Goal: Information Seeking & Learning: Learn about a topic

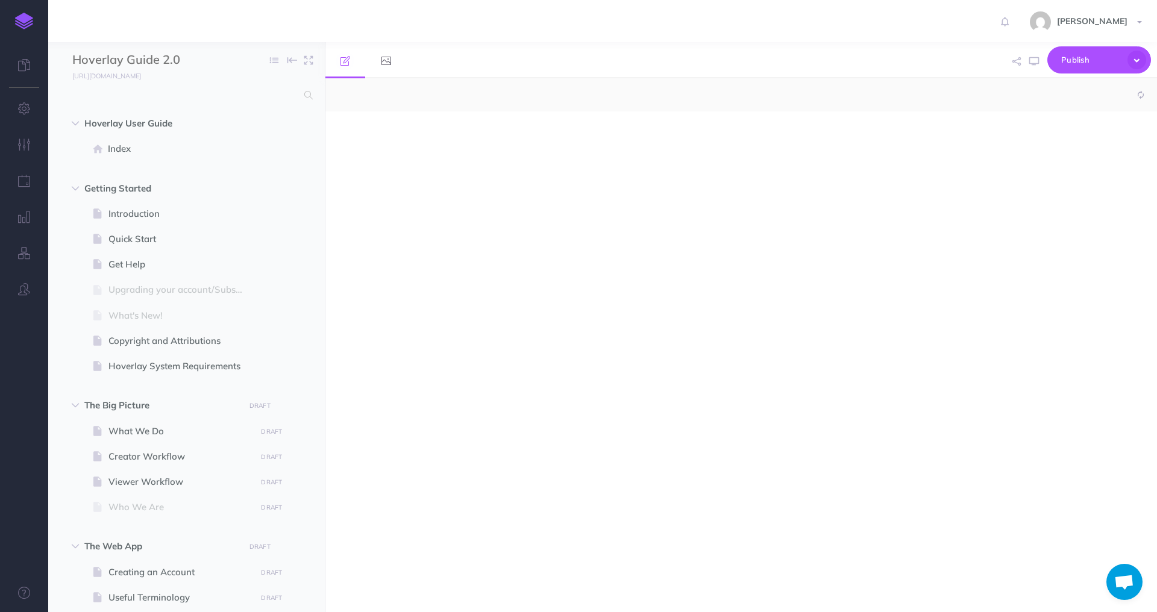
select select "null"
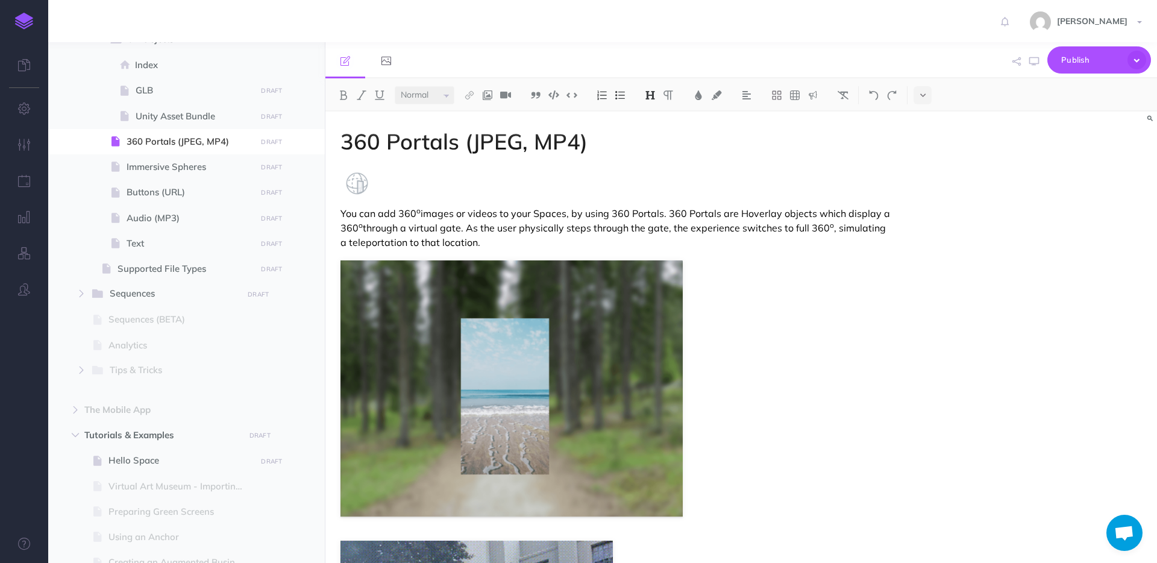
scroll to position [1044, 0]
click at [80, 298] on button "button" at bounding box center [82, 291] width 22 height 14
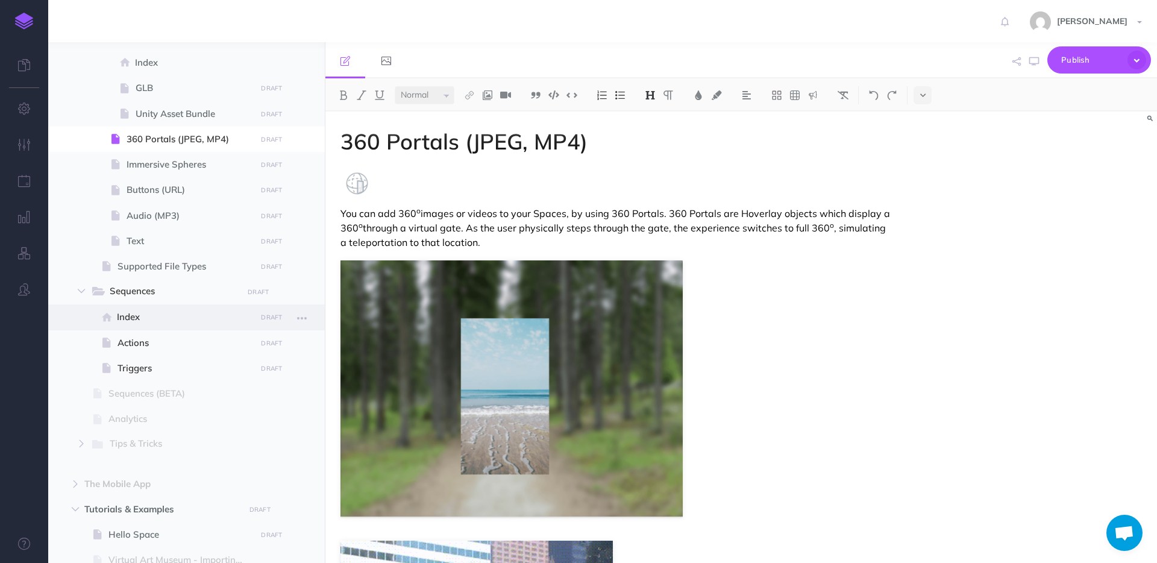
click at [155, 321] on span "Index" at bounding box center [185, 317] width 136 height 14
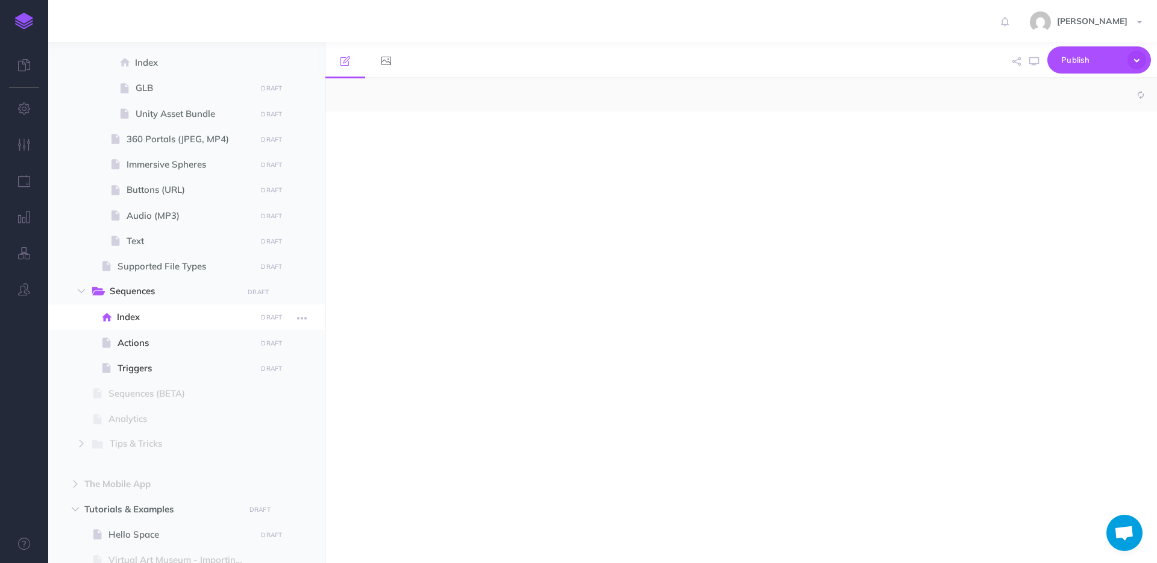
select select "null"
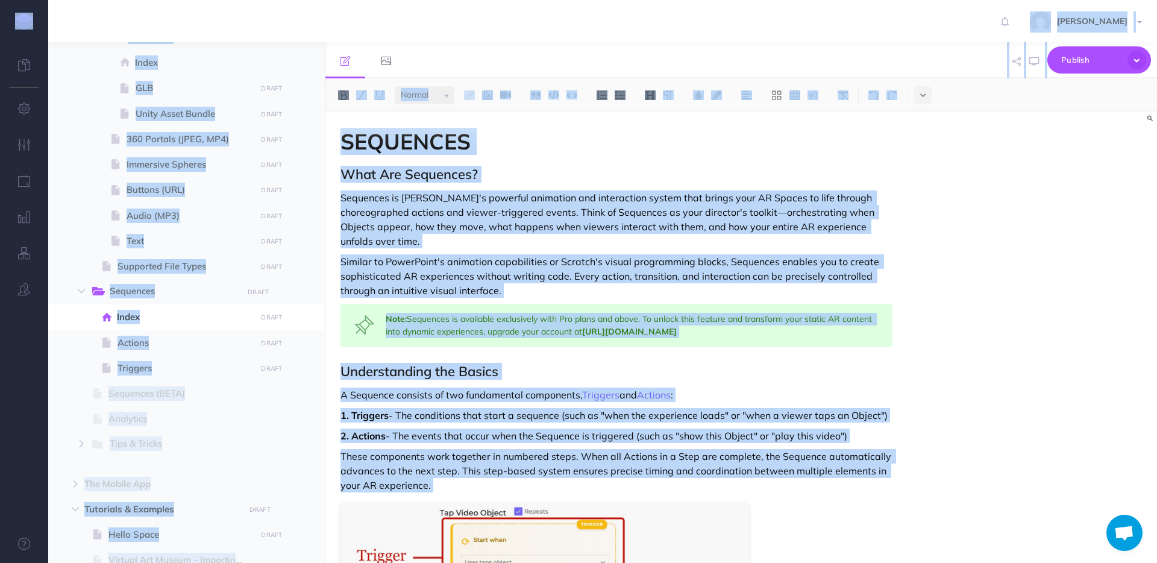
click at [604, 308] on div "Note: Sequences is available exclusively with Pro plans and above. To unlock th…" at bounding box center [617, 325] width 552 height 43
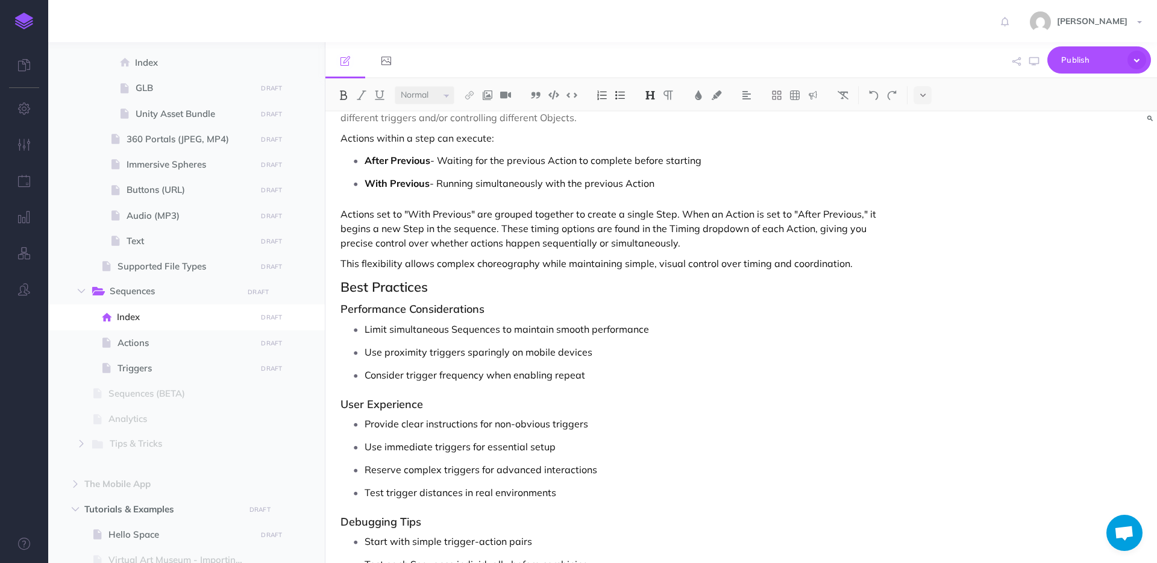
scroll to position [1474, 0]
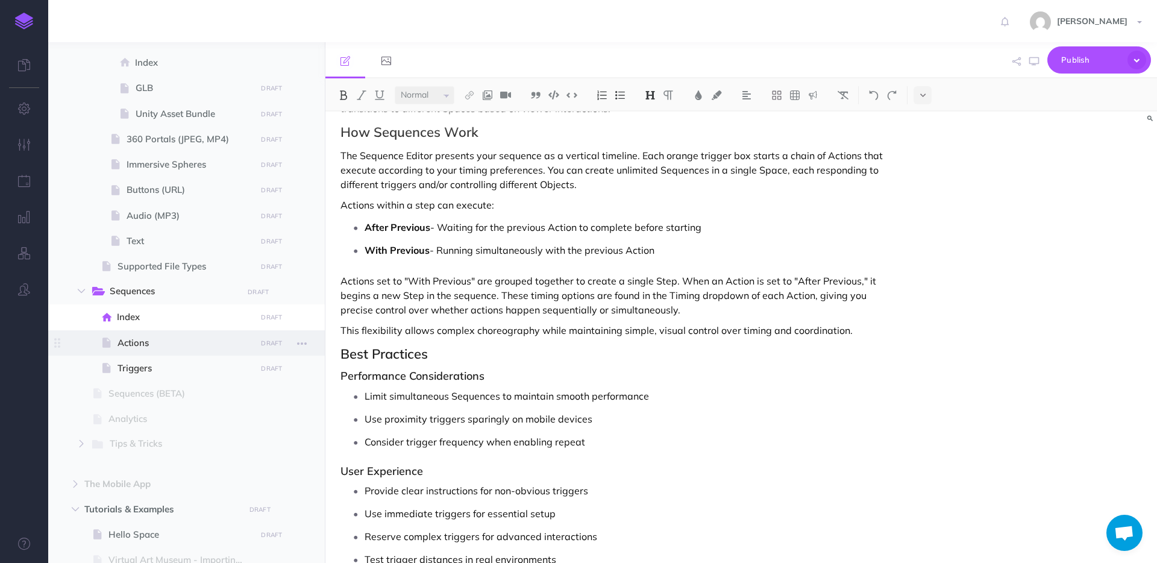
click at [127, 342] on span "Actions" at bounding box center [185, 343] width 135 height 14
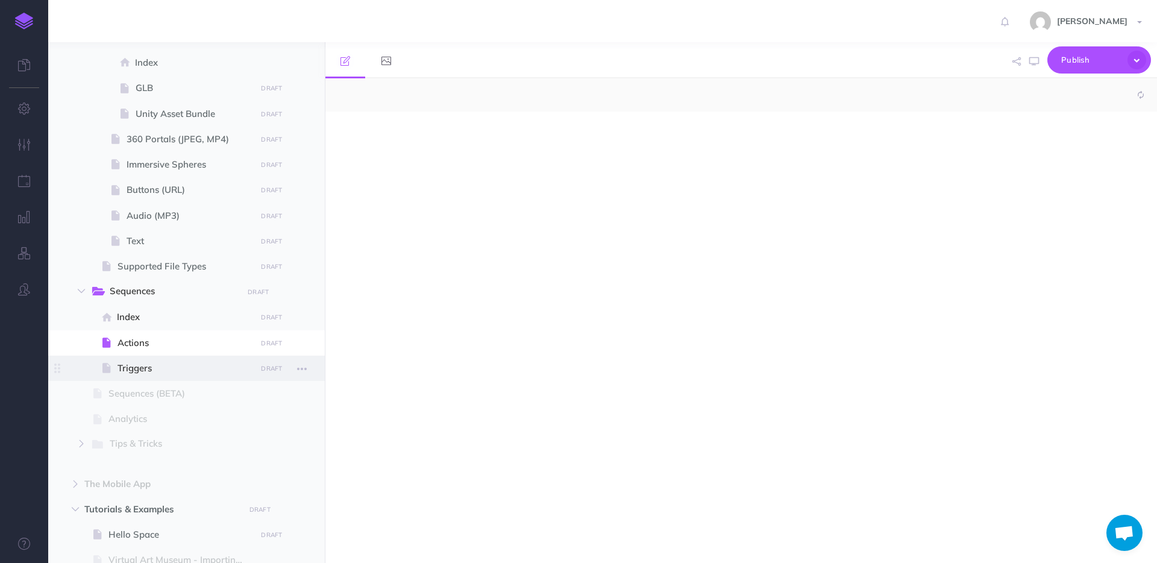
select select "null"
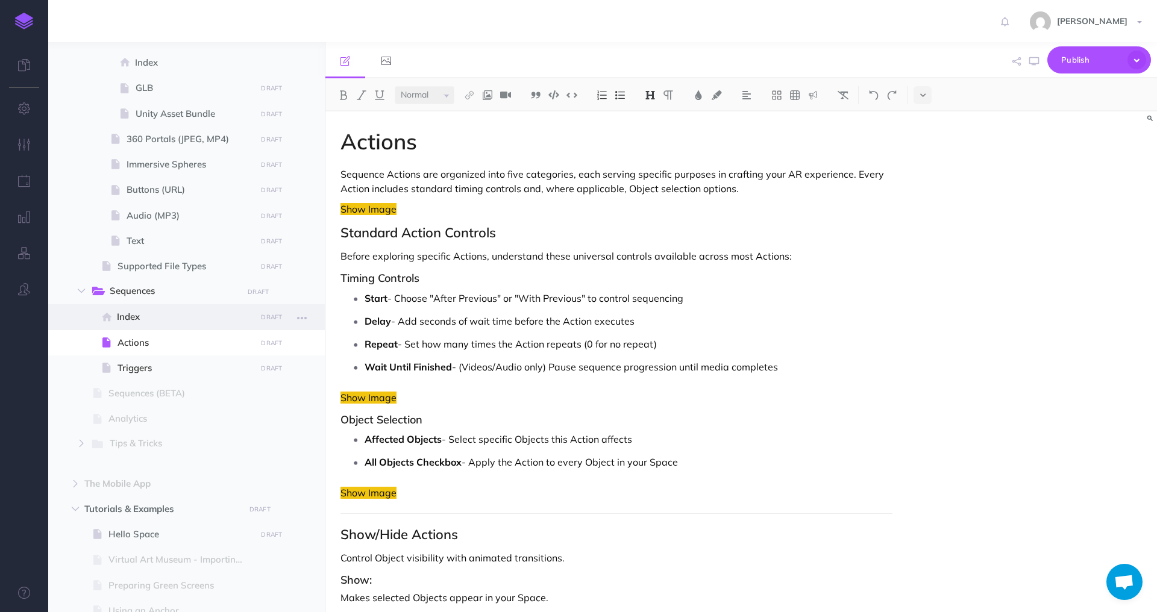
click at [145, 315] on span "Index" at bounding box center [185, 317] width 136 height 14
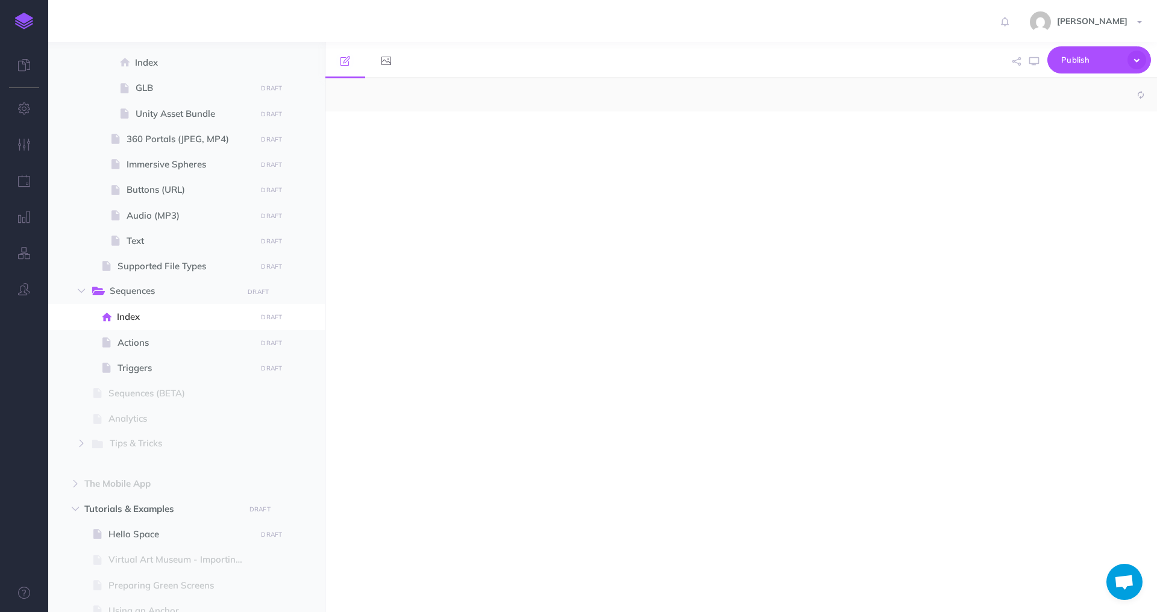
select select "null"
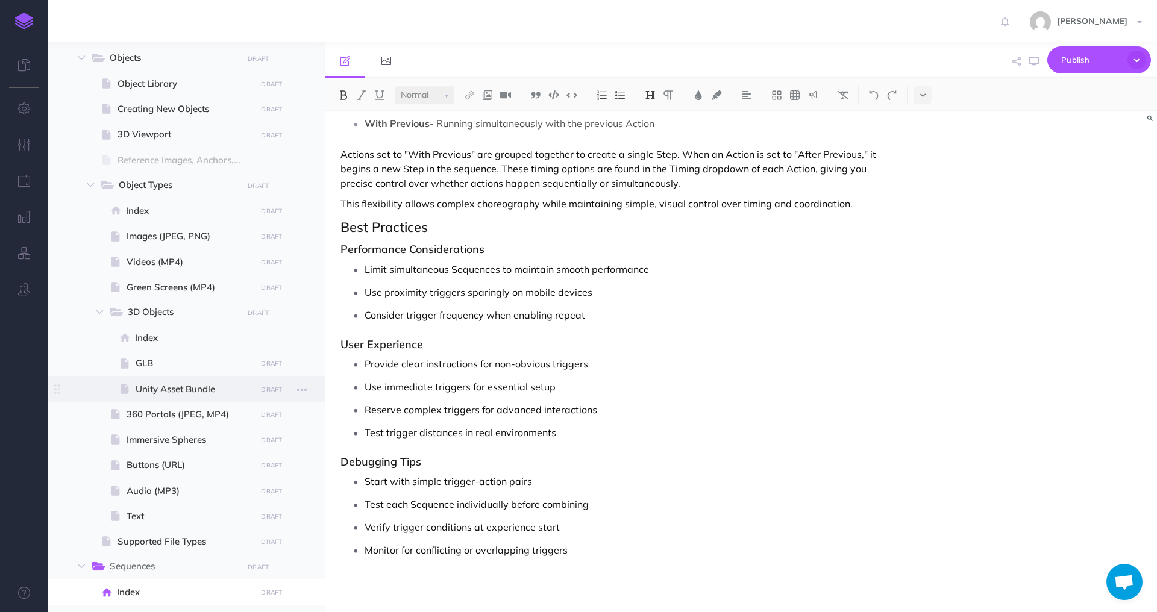
scroll to position [753, 0]
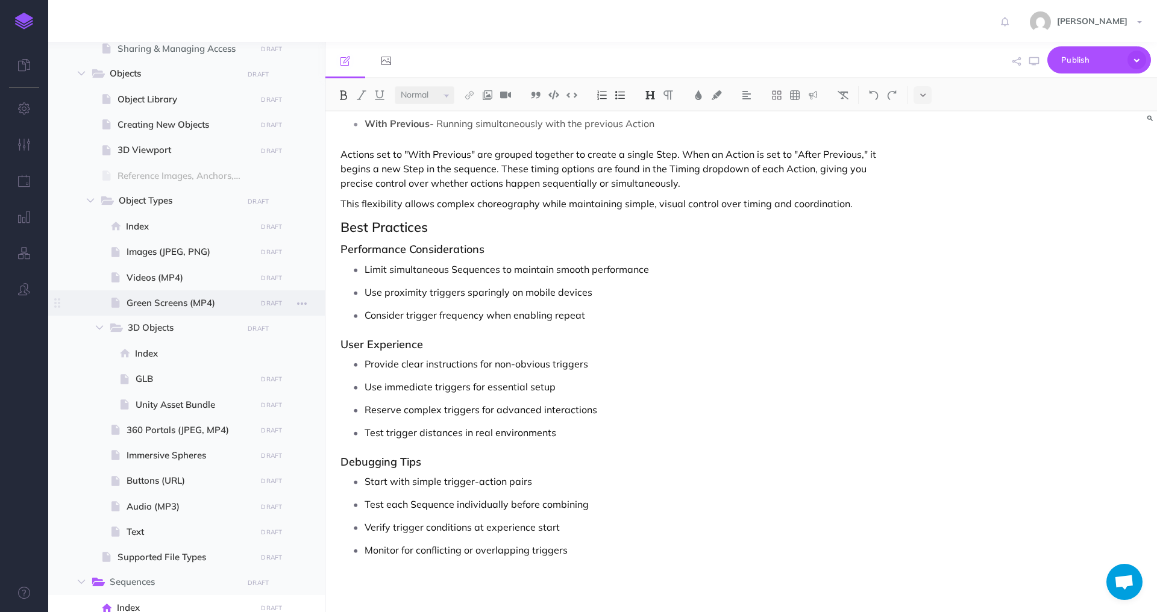
click at [166, 294] on span at bounding box center [186, 303] width 277 height 25
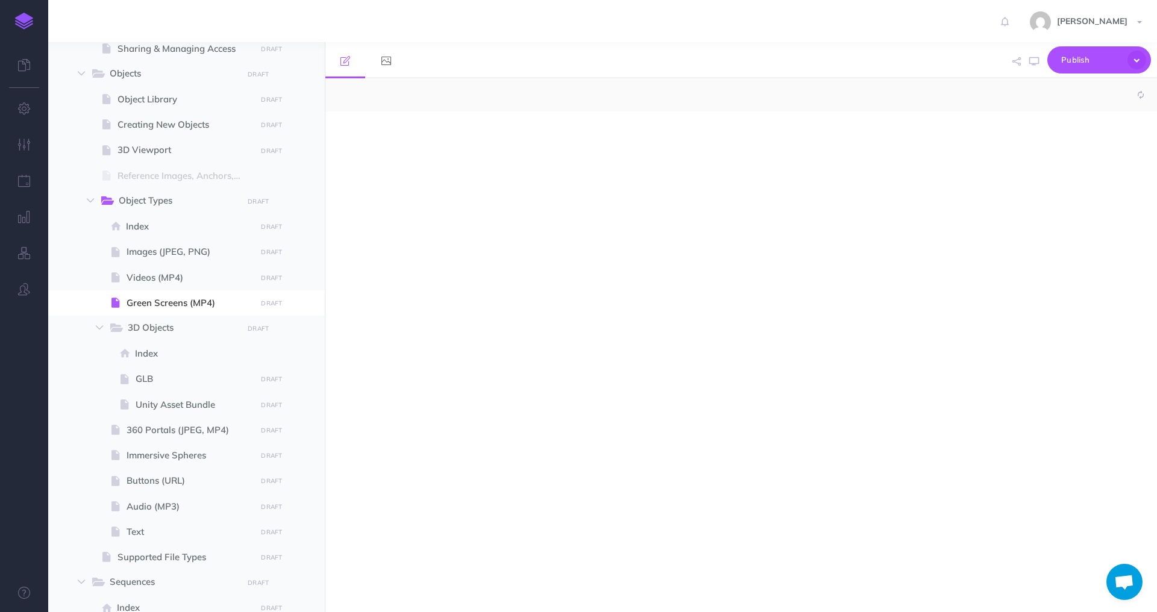
select select "null"
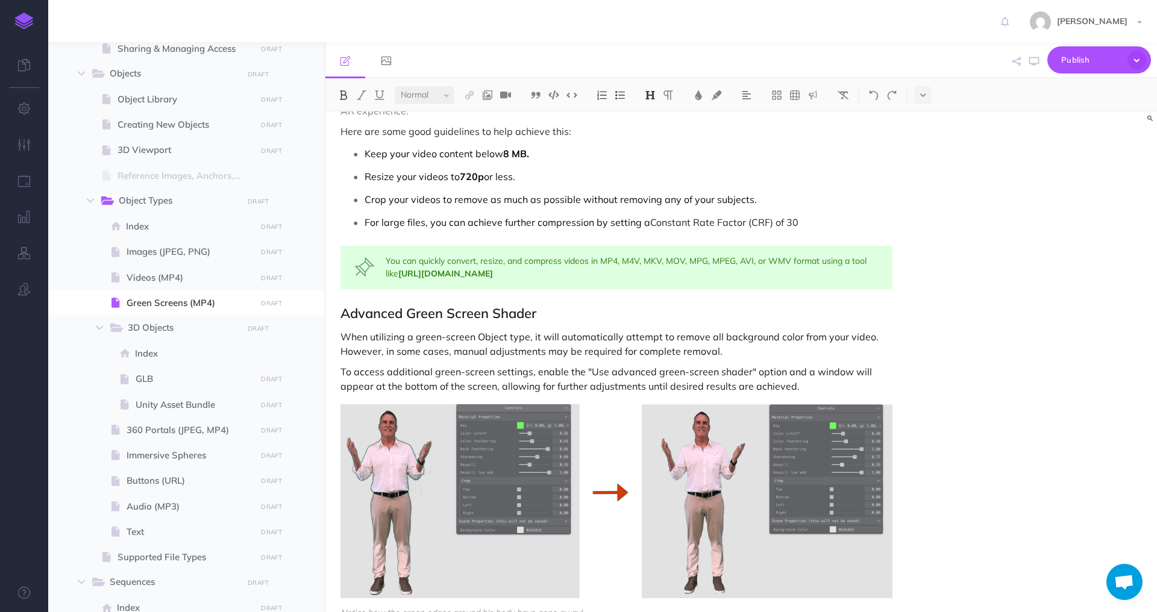
scroll to position [4267, 0]
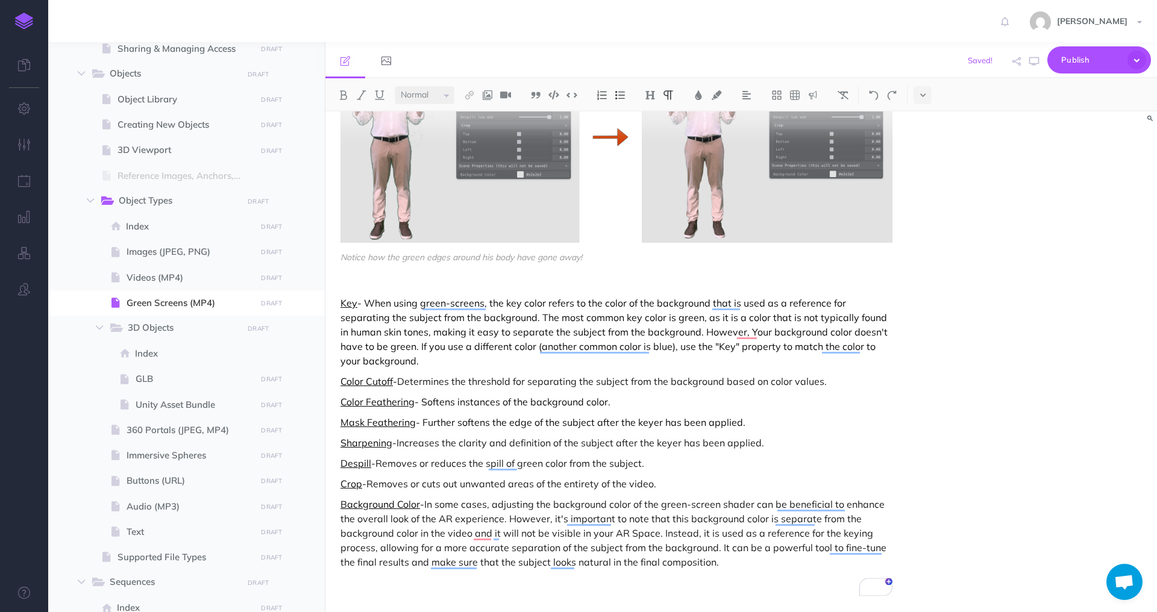
scroll to position [4288, 0]
click at [805, 95] on button at bounding box center [813, 95] width 18 height 18
click at [815, 119] on img at bounding box center [813, 117] width 11 height 10
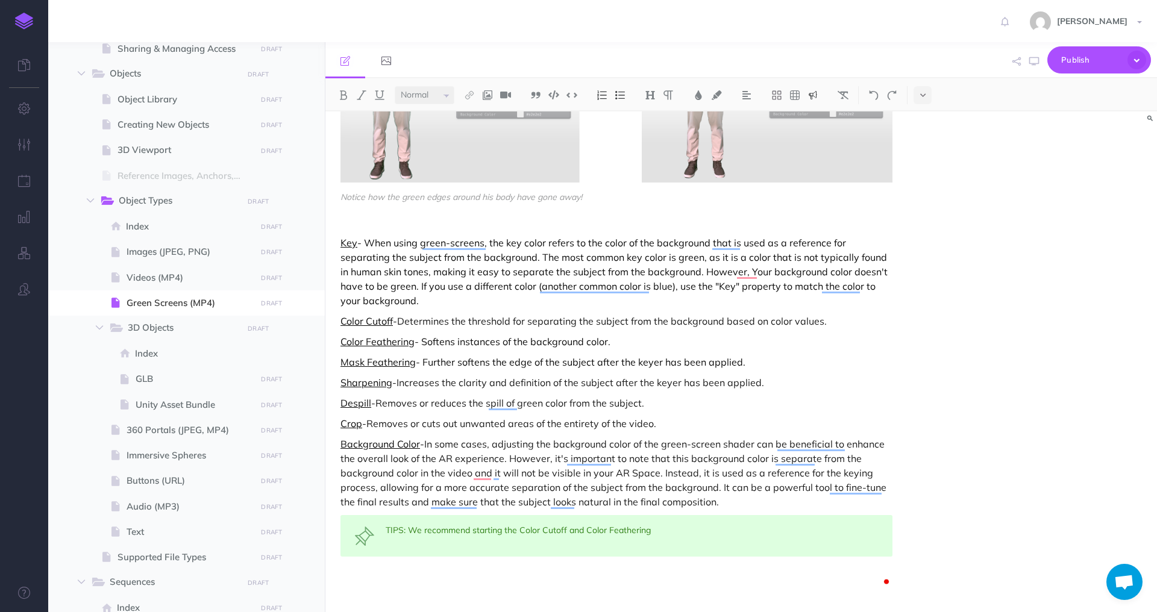
scroll to position [4346, 0]
click at [505, 531] on div "TIPS: We recommend starting the Color Cutoff and Color Feathering" at bounding box center [617, 536] width 552 height 42
drag, startPoint x: 406, startPoint y: 531, endPoint x: 349, endPoint y: 531, distance: 56.7
click at [349, 531] on div "TIPS: We recommend starting the Color Cutoff and Color Feathering" at bounding box center [617, 536] width 552 height 42
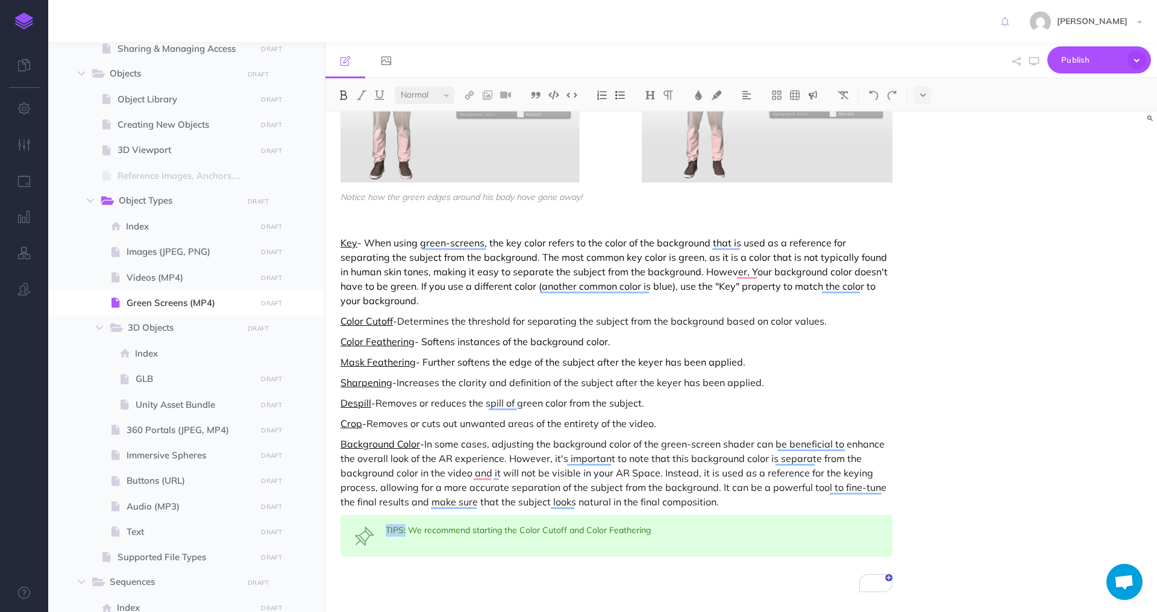
click at [344, 92] on img at bounding box center [343, 95] width 11 height 10
click at [380, 93] on img at bounding box center [379, 95] width 11 height 10
click at [687, 533] on div "TIPS: We recommend starting the Color Cutoff and Color Feathering" at bounding box center [617, 536] width 552 height 42
click at [507, 530] on div "TIPS: We recommend starting the Color Cutoff and Color Feathering" at bounding box center [617, 536] width 552 height 42
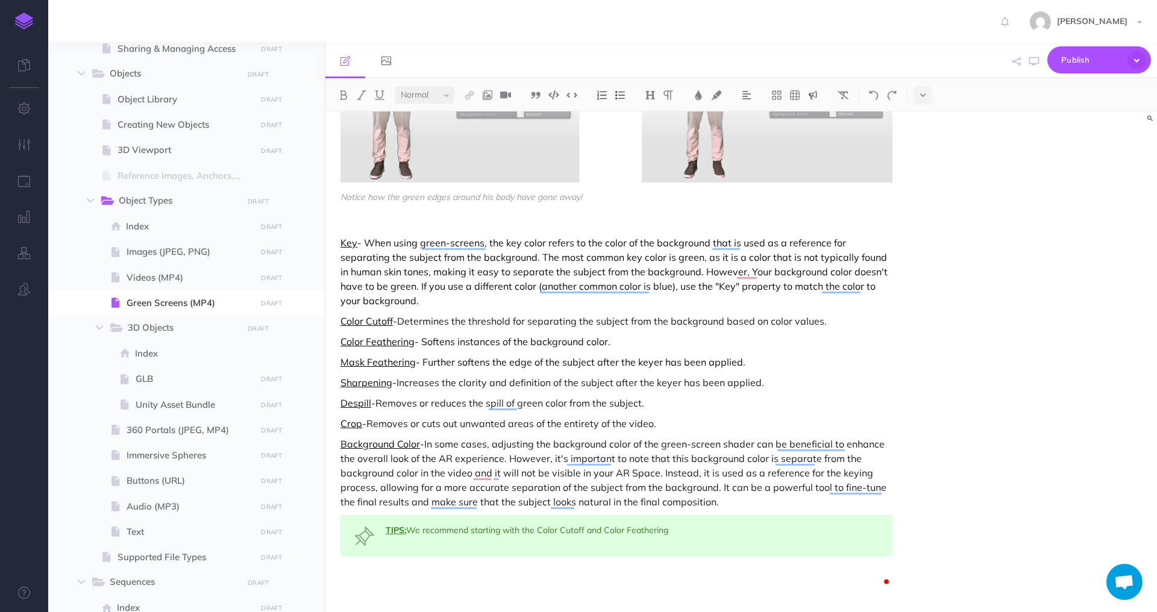
click at [698, 541] on div "TIPS: We recommend starting with the Color Cutoff and Color Feathering" at bounding box center [617, 536] width 552 height 42
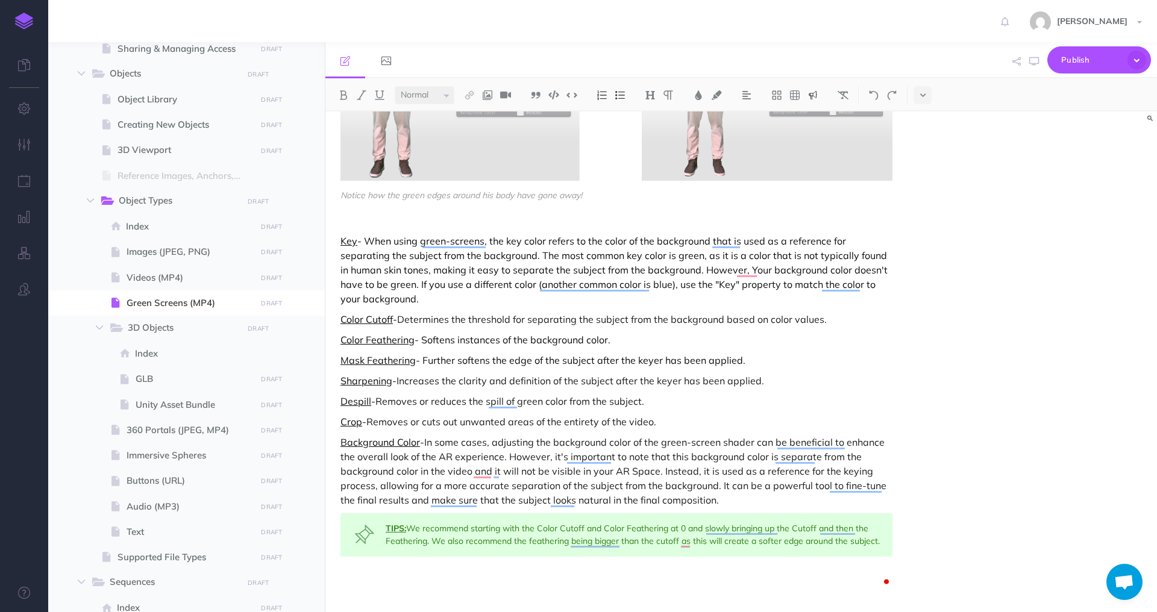
scroll to position [4185, 0]
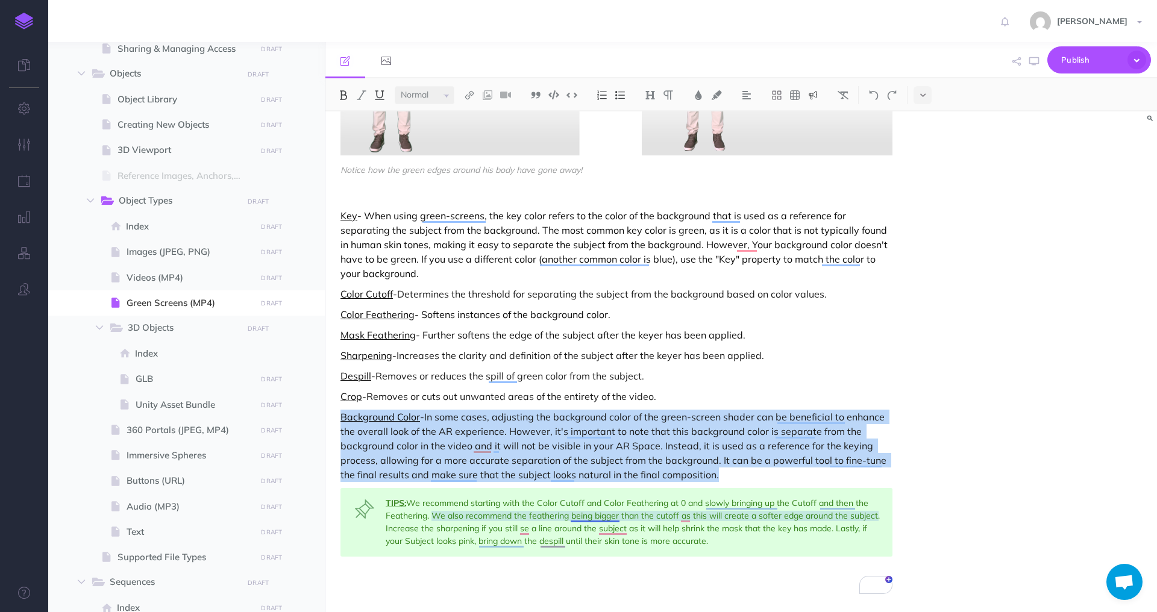
click at [615, 519] on div "TIPS: We recommend starting with the Color Cutoff and Color Feathering at 0 and…" at bounding box center [617, 522] width 552 height 69
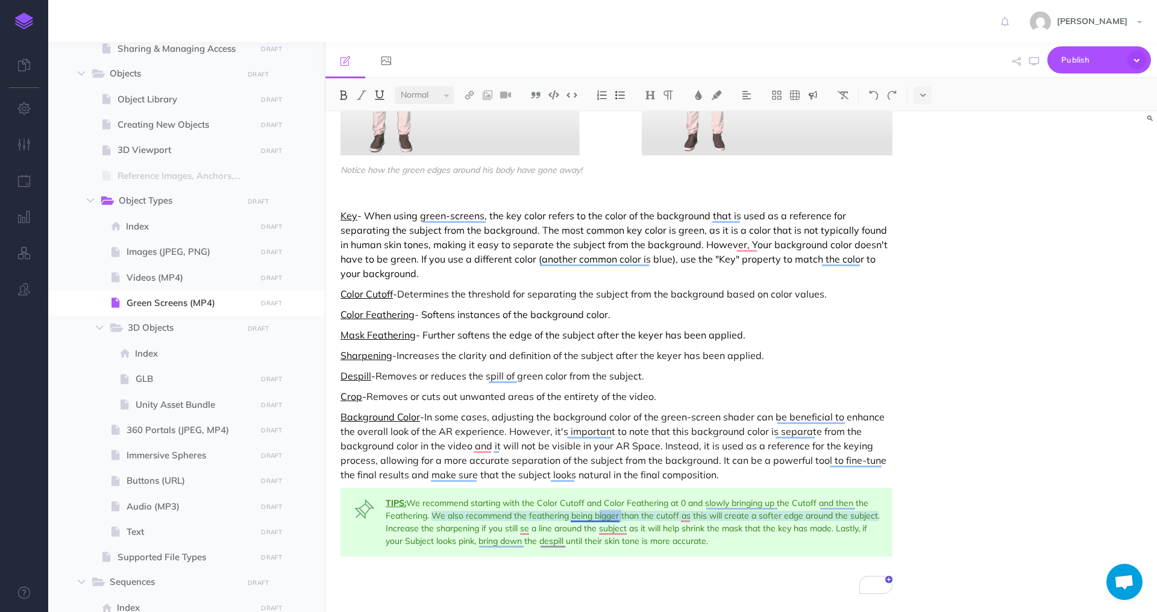
click at [615, 520] on div "TIPS: We recommend starting with the Color Cutoff and Color Feathering at 0 and…" at bounding box center [617, 522] width 552 height 69
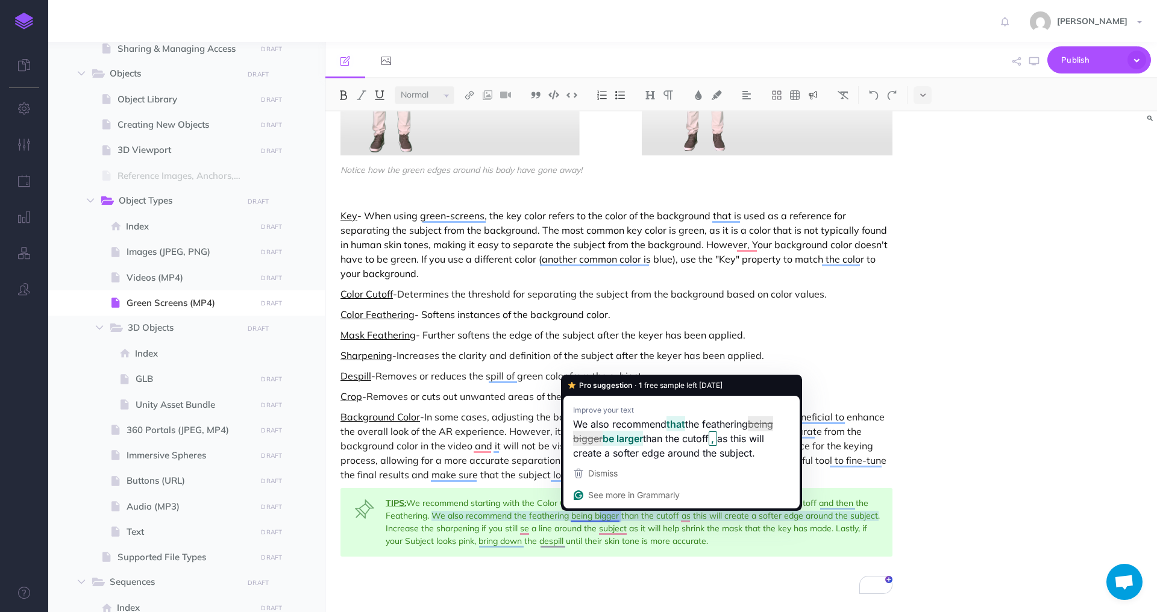
click at [615, 520] on div "TIPS: We recommend starting with the Color Cutoff and Color Feathering at 0 and…" at bounding box center [617, 522] width 552 height 69
copy div "TIPS: We recommend starting with the Color Cutoff and Color Feathering at 0 and…"
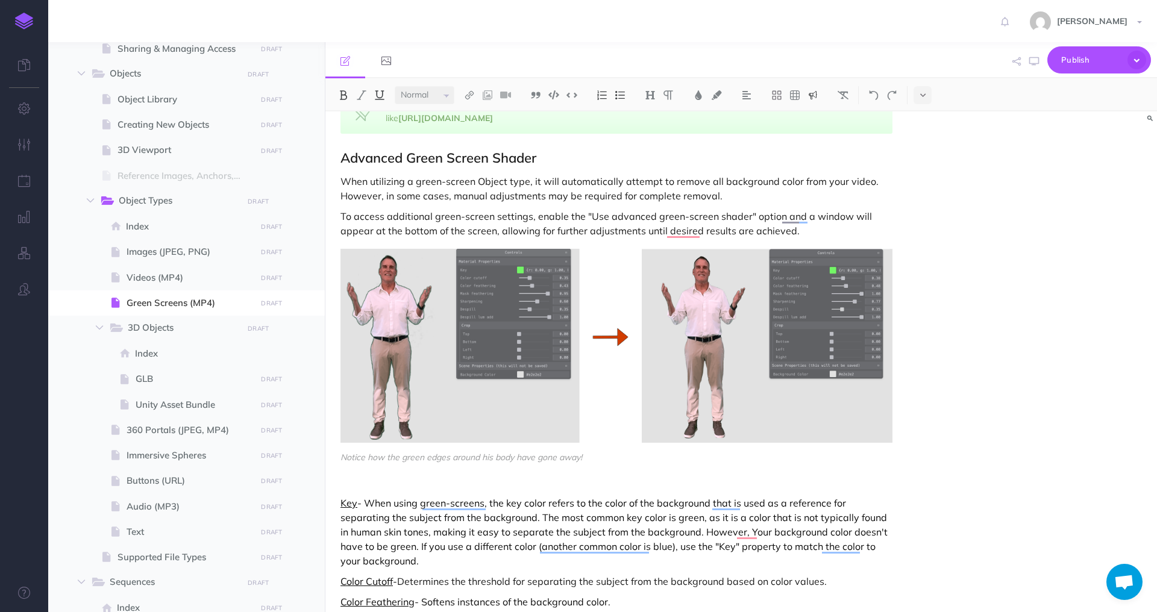
scroll to position [4373, 0]
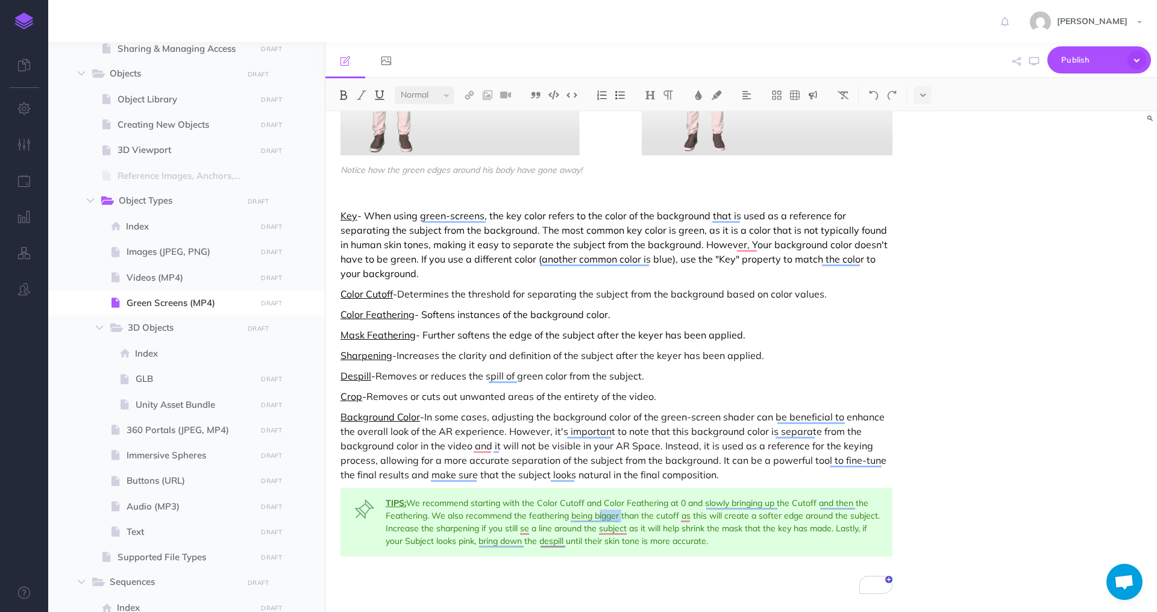
click at [727, 550] on div "TIPS: We recommend starting with the Color Cutoff and Color Feathering at 0 and…" at bounding box center [617, 522] width 552 height 69
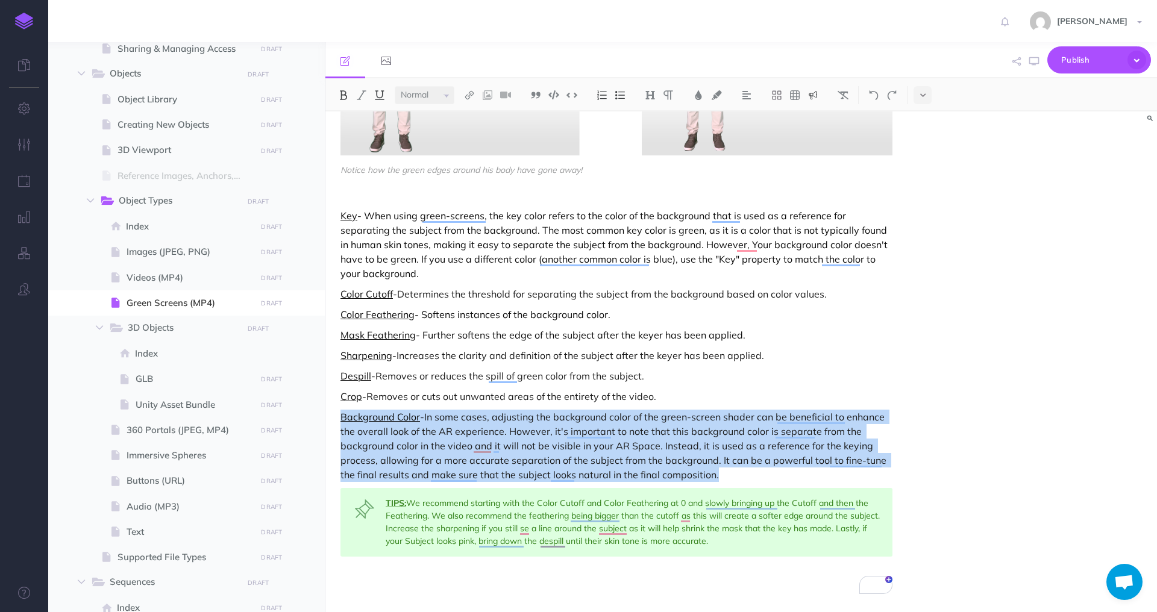
click at [721, 541] on div "TIPS: We recommend starting with the Color Cutoff and Color Feathering at 0 and…" at bounding box center [617, 522] width 552 height 69
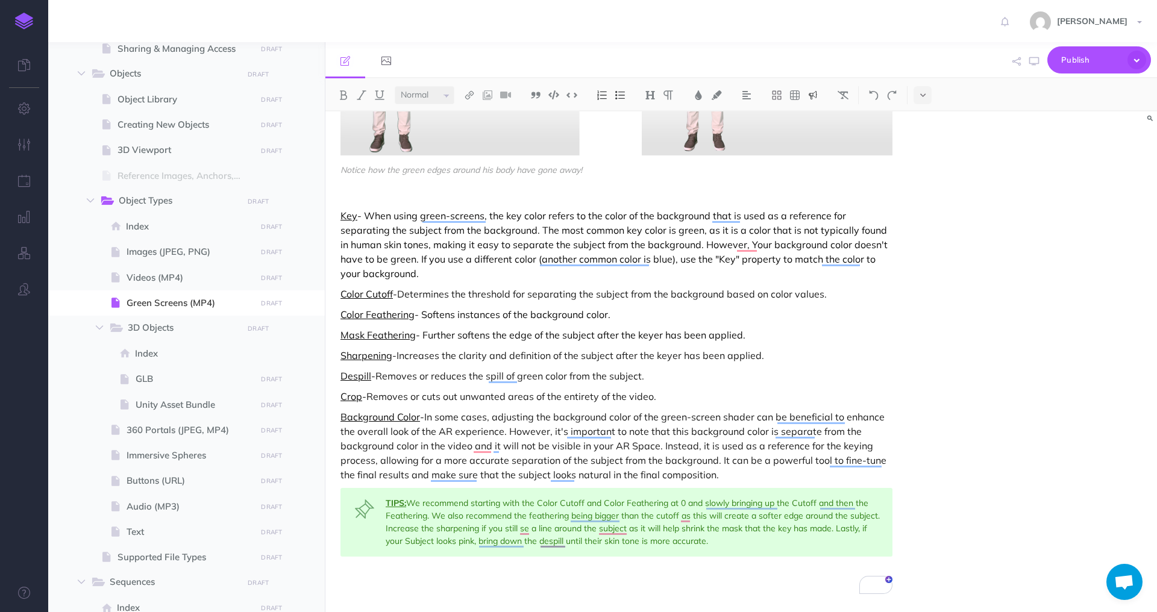
click at [720, 541] on div "TIPS: We recommend starting with the Color Cutoff and Color Feathering at 0 and…" at bounding box center [617, 522] width 552 height 69
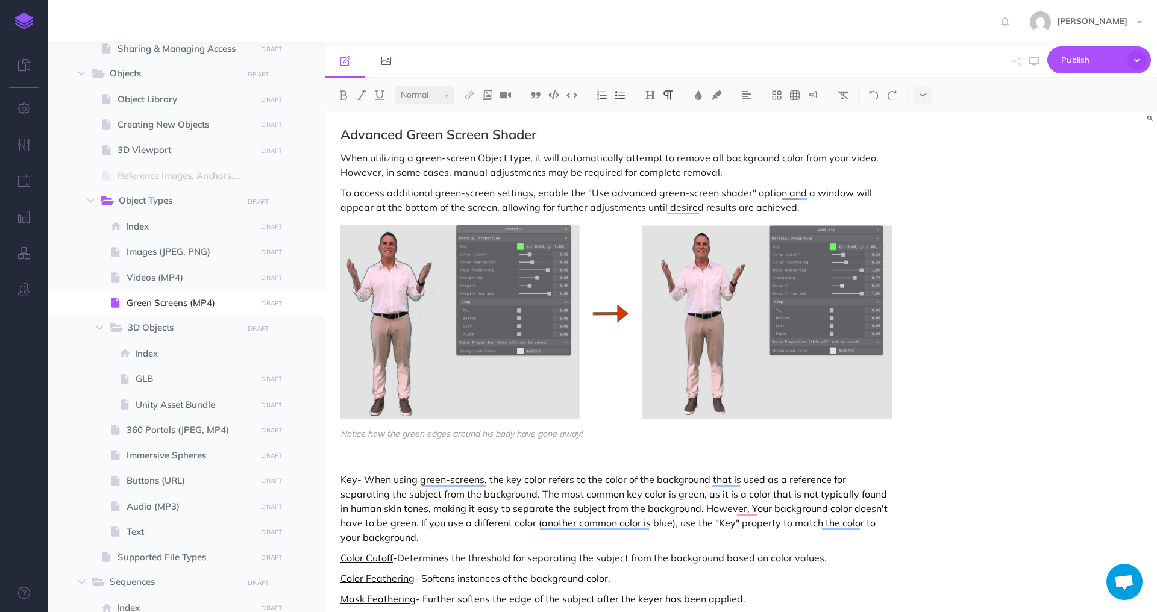
scroll to position [3976, 0]
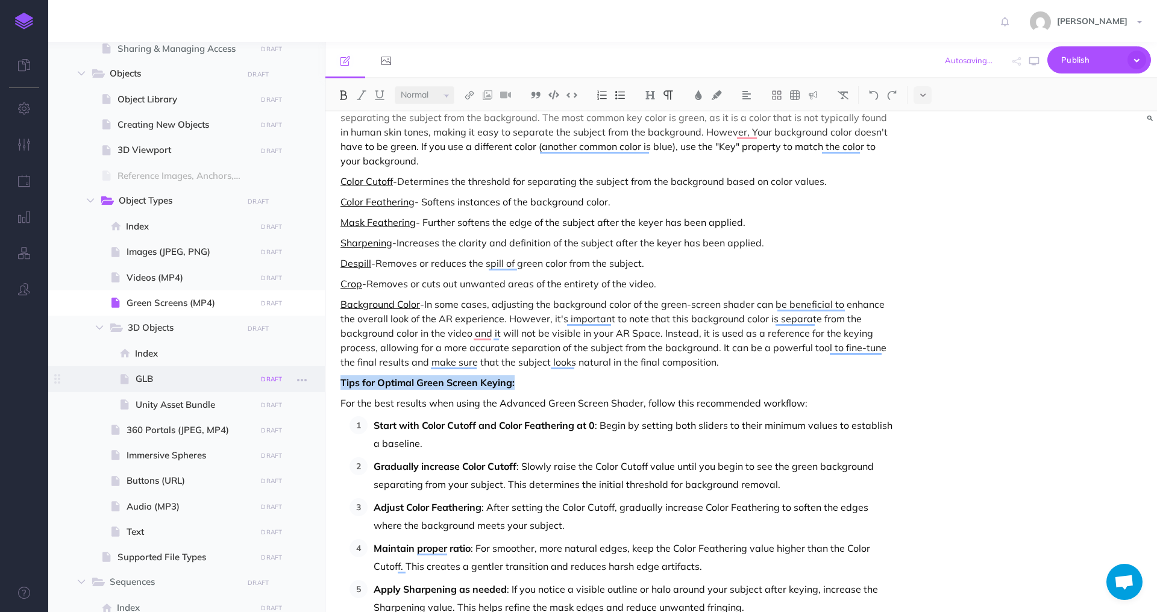
drag, startPoint x: 523, startPoint y: 383, endPoint x: 278, endPoint y: 383, distance: 244.7
click at [278, 383] on div "Hoverlay Guide 2.0 Collapse all Expand all Expand to root folders [URL][DOMAIN_…" at bounding box center [602, 327] width 1109 height 570
click at [346, 94] on img at bounding box center [343, 95] width 11 height 10
click at [652, 98] on img at bounding box center [650, 95] width 11 height 10
click at [655, 152] on button "H3" at bounding box center [650, 152] width 18 height 18
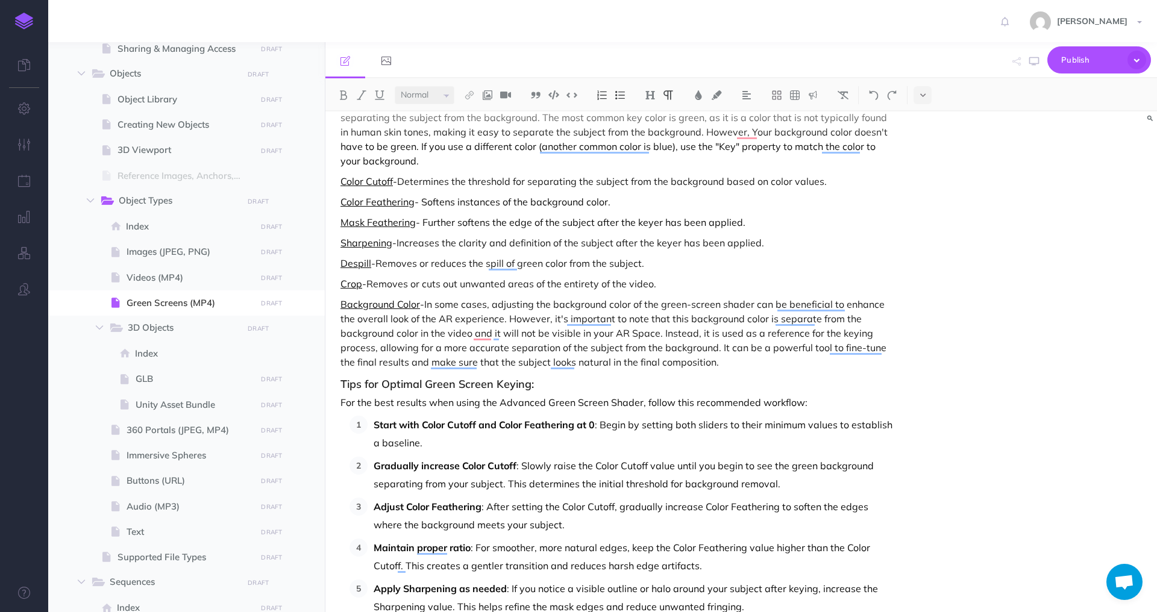
click at [532, 399] on p "For the best results when using the Advanced Green Screen Shader, follow this r…" at bounding box center [617, 402] width 552 height 14
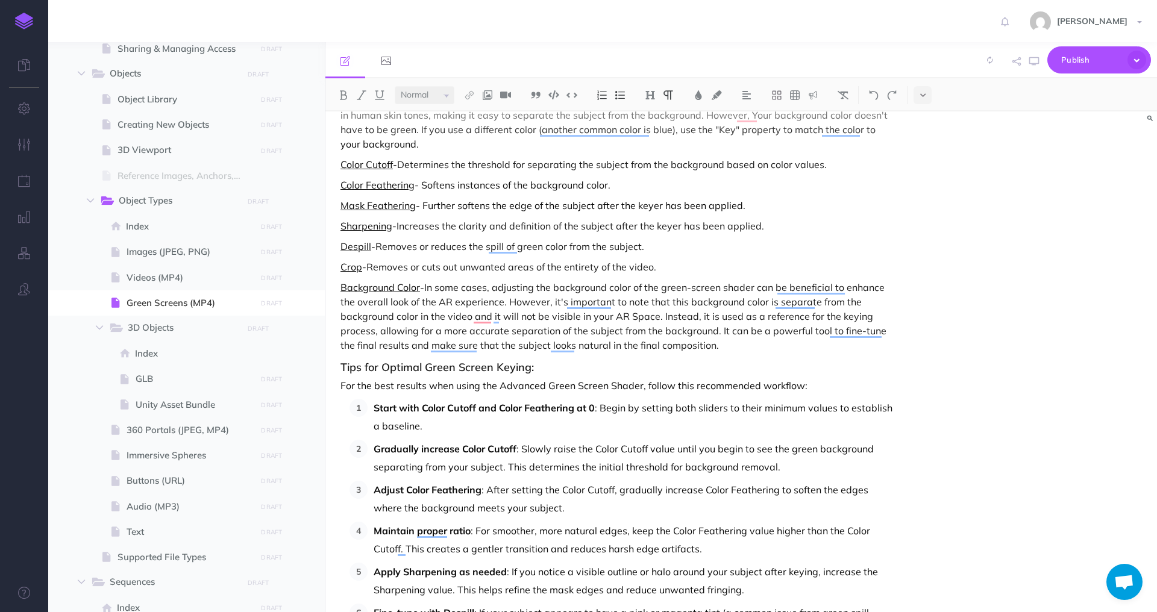
click at [733, 350] on p "Background Color - In some cases, adjusting the background color of the green-s…" at bounding box center [617, 316] width 552 height 72
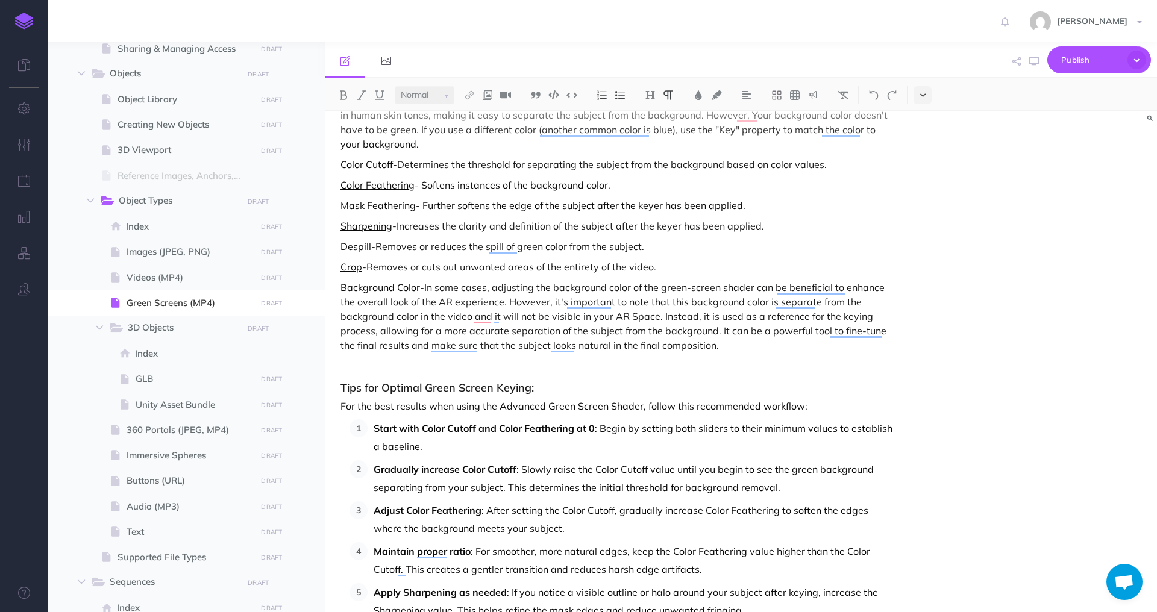
click at [919, 93] on button at bounding box center [923, 95] width 18 height 18
click at [922, 134] on img at bounding box center [922, 135] width 11 height 10
click at [700, 399] on p "For the best results when using the Advanced Green Screen Shader, follow this r…" at bounding box center [617, 404] width 552 height 14
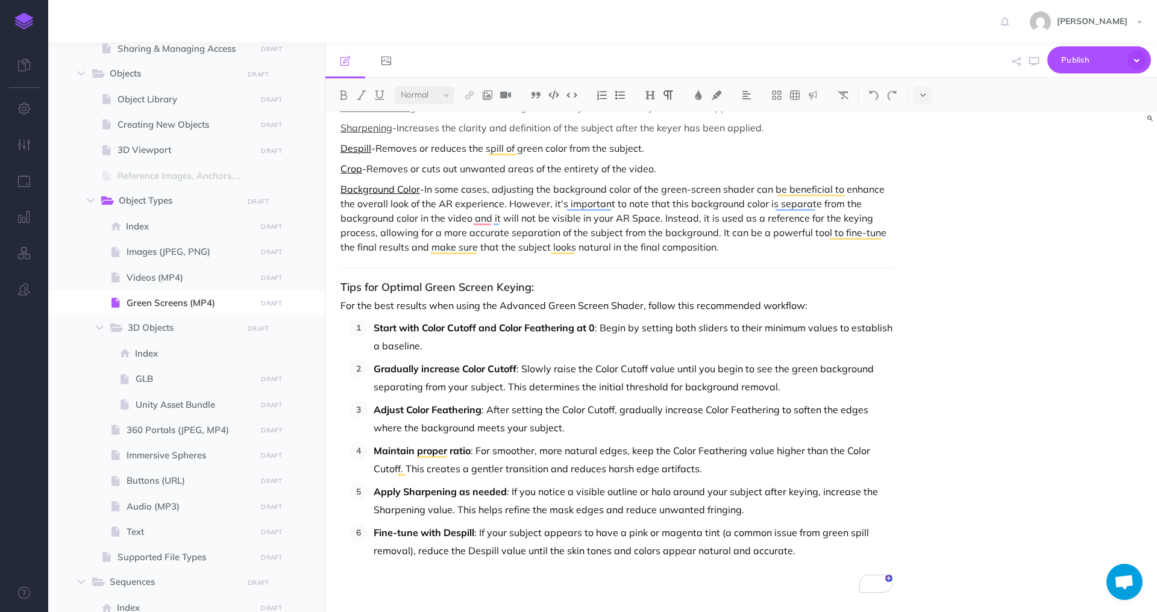
click at [655, 510] on p "Apply Sharpening as needed : If you notice a visible outline or halo around you…" at bounding box center [633, 501] width 519 height 36
click at [529, 510] on p "Apply Sharpening as needed : If you notice a visible outline or halo around you…" at bounding box center [633, 501] width 519 height 36
click at [699, 579] on p "To enrich screen reader interactions, please activate Accessibility in Grammarl…" at bounding box center [617, 581] width 552 height 14
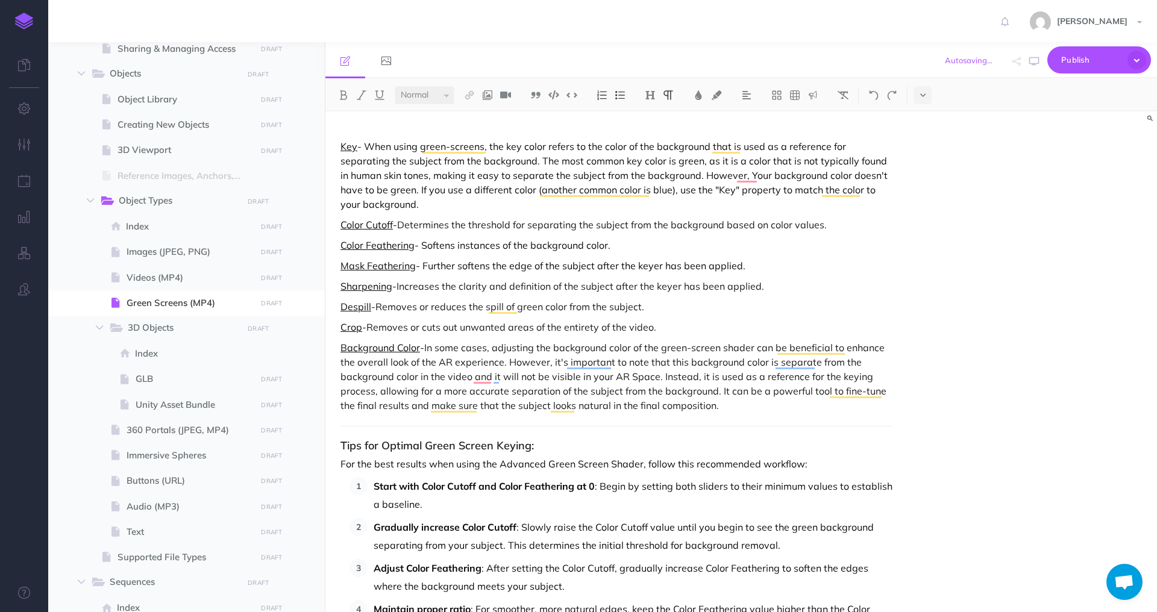
scroll to position [4323, 0]
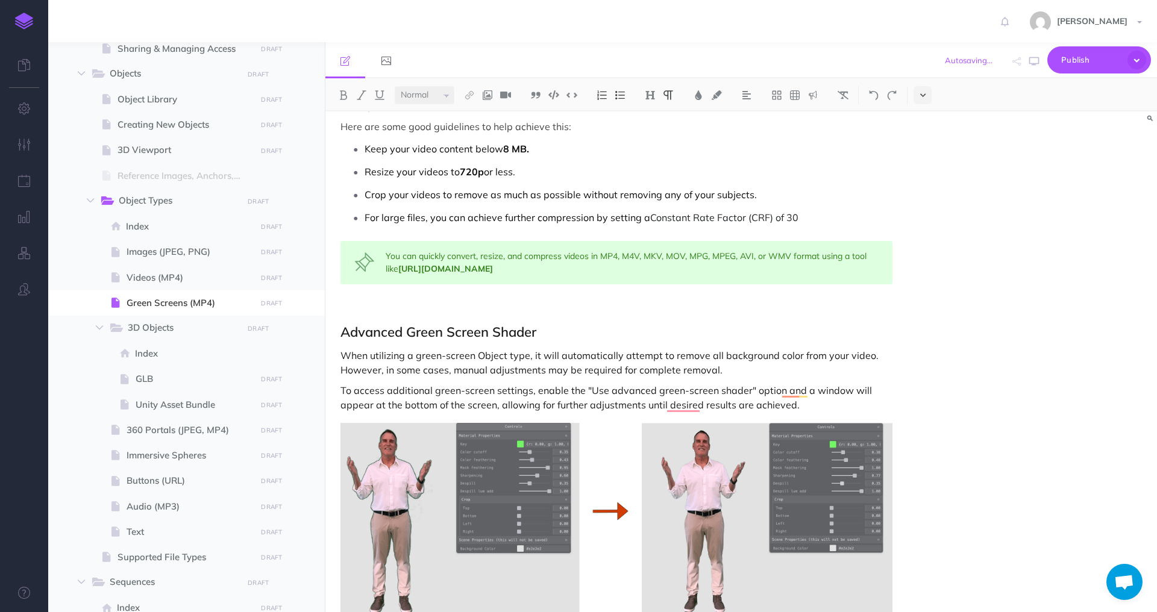
click at [922, 95] on icon at bounding box center [922, 95] width 5 height 8
click at [924, 133] on img at bounding box center [922, 135] width 11 height 10
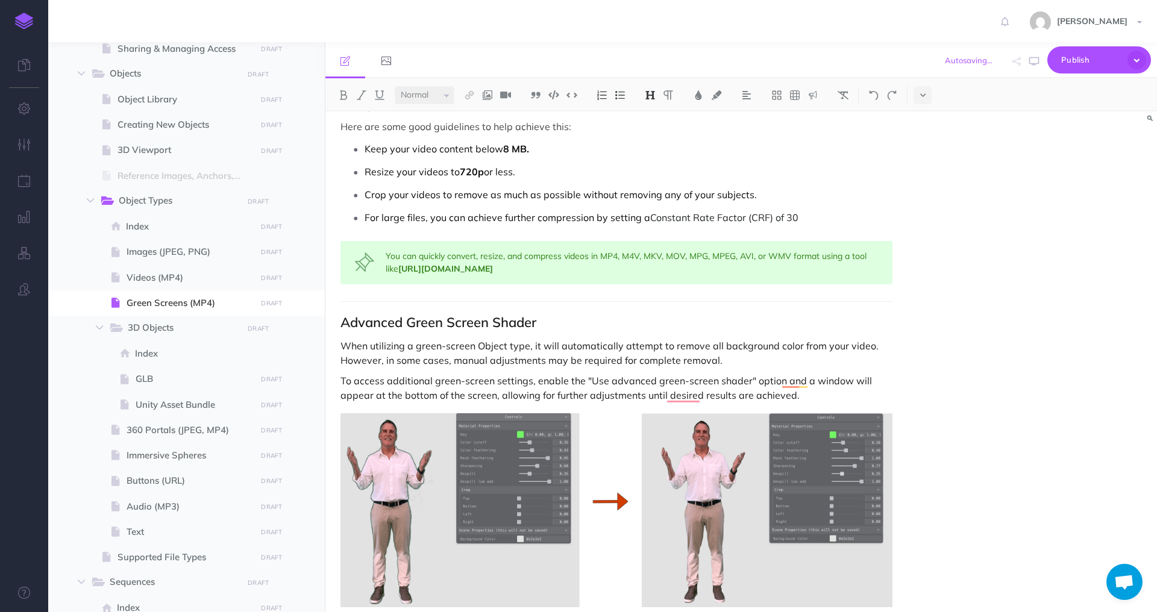
click at [667, 316] on h2 "Advanced Green Screen Shader" at bounding box center [617, 322] width 552 height 14
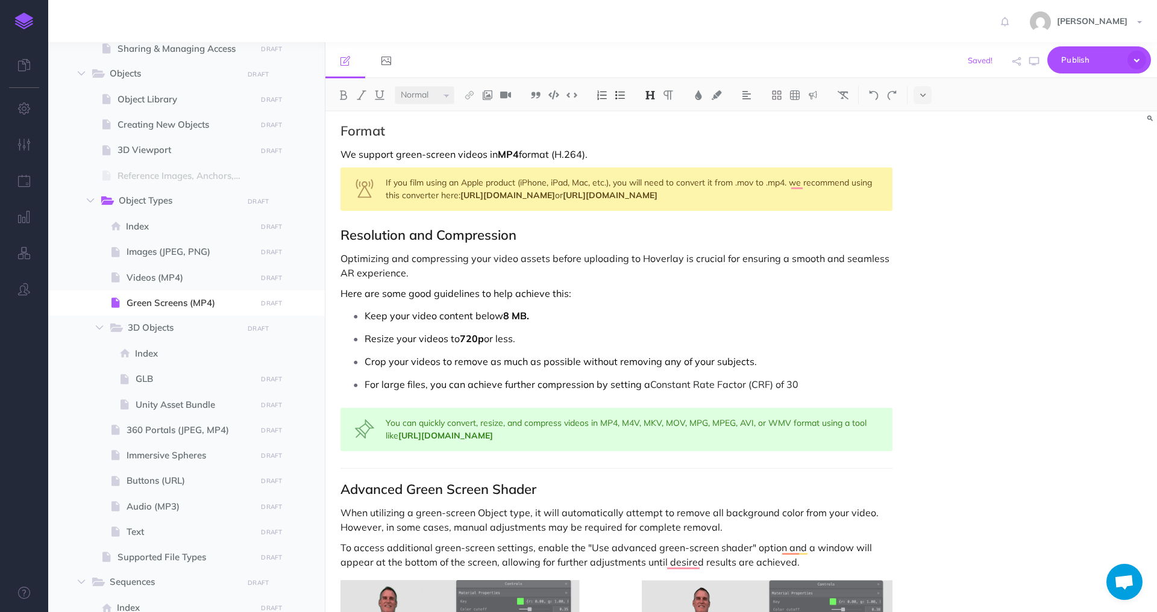
click at [341, 237] on h2 "Resolution and Compression" at bounding box center [617, 235] width 552 height 14
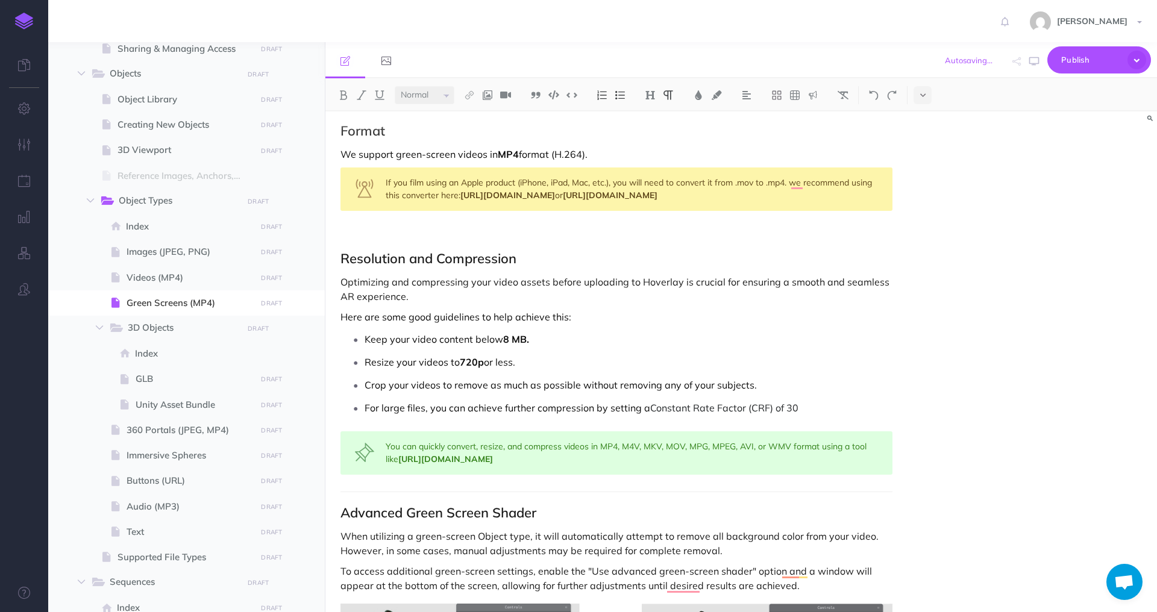
click at [925, 99] on icon at bounding box center [922, 95] width 5 height 8
click at [922, 134] on img at bounding box center [922, 135] width 11 height 10
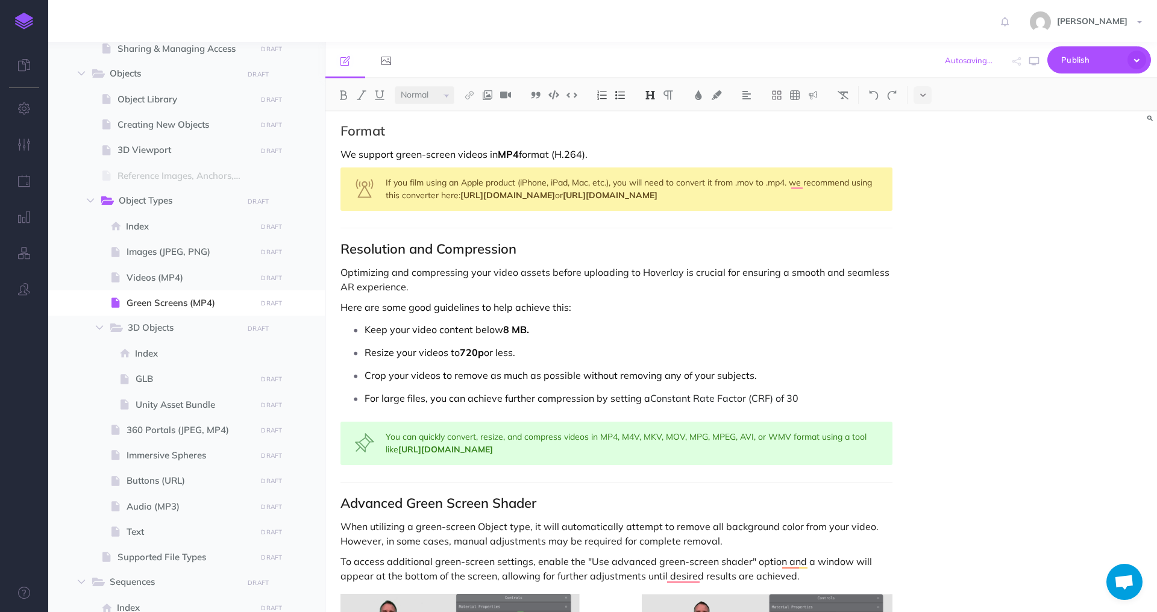
click at [468, 290] on p "Optimizing and compressing your video assets before uploading to Hoverlay is cr…" at bounding box center [617, 279] width 552 height 29
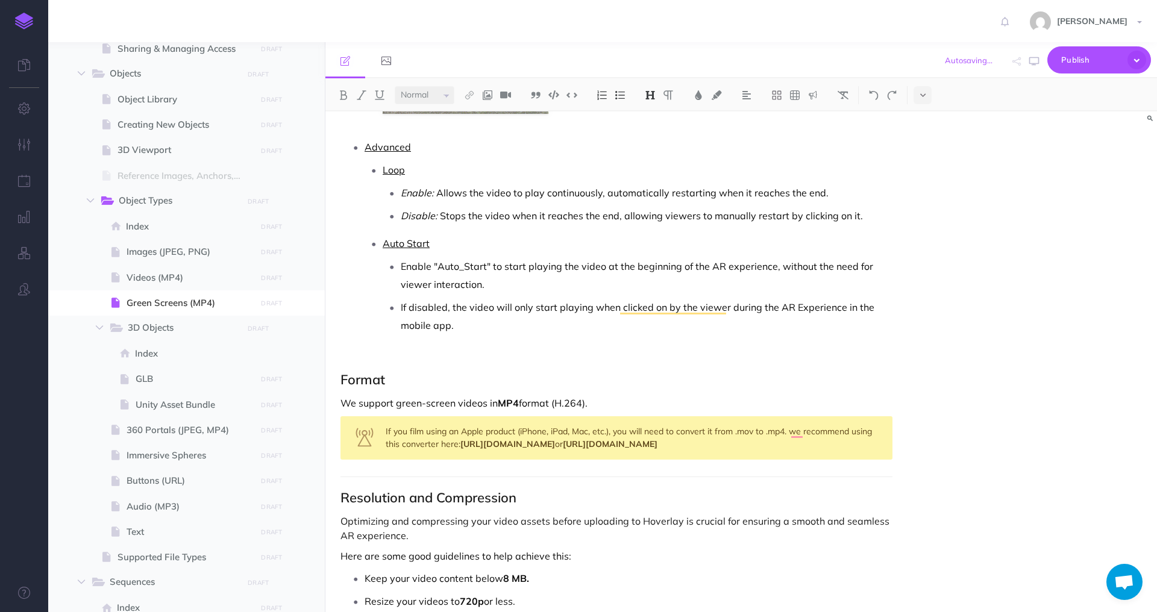
click at [923, 98] on icon at bounding box center [922, 95] width 5 height 8
click at [922, 135] on img at bounding box center [922, 135] width 11 height 10
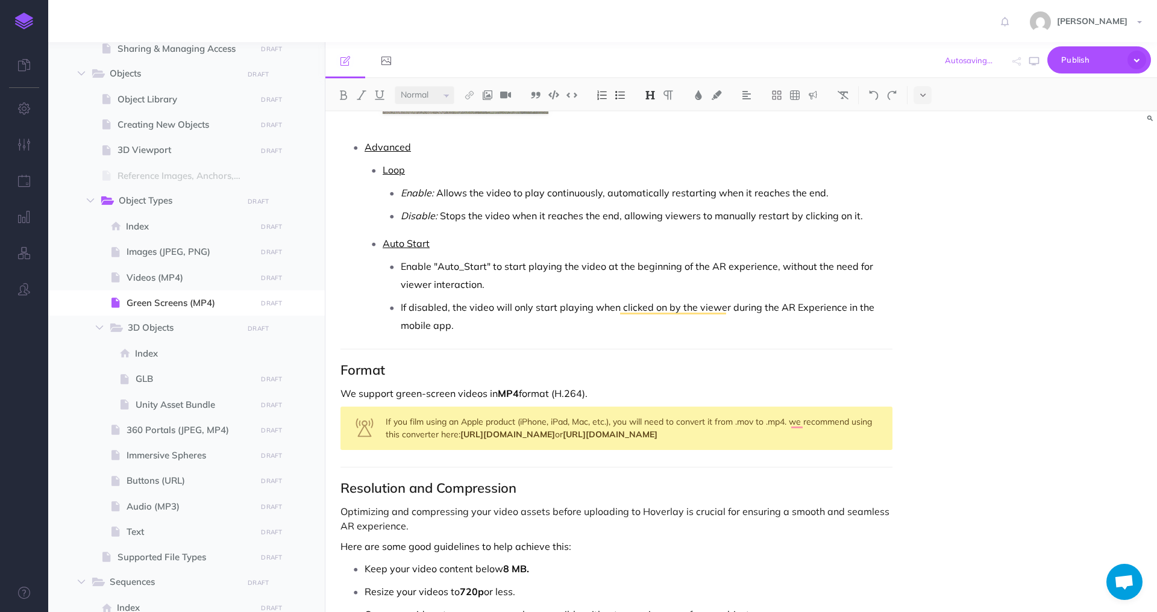
click at [602, 365] on h2 "Format" at bounding box center [617, 370] width 552 height 14
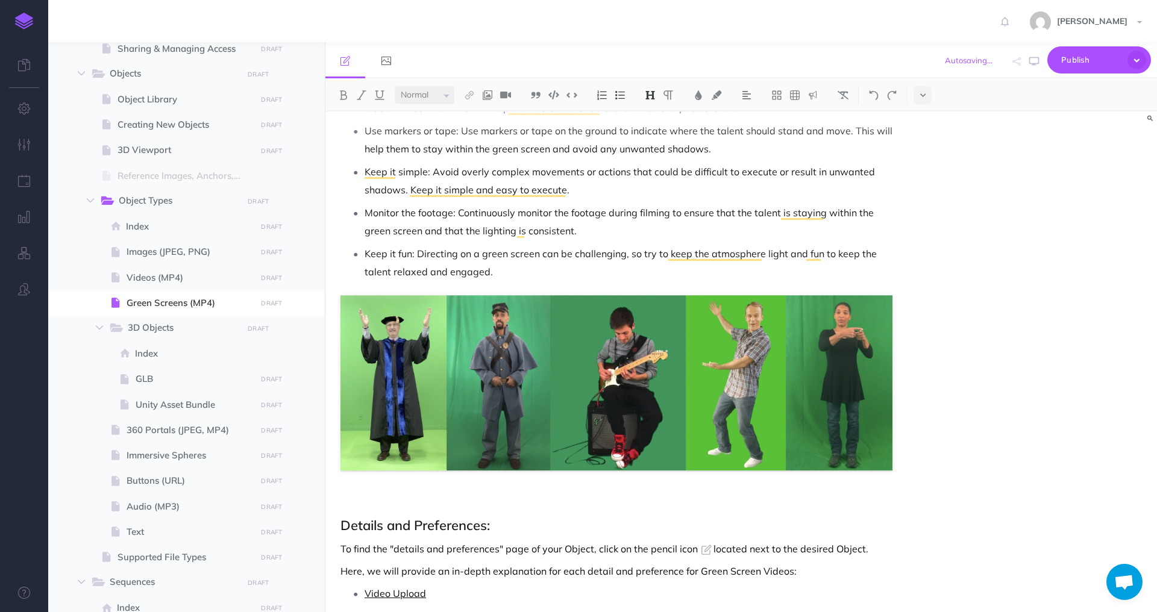
click at [931, 90] on button at bounding box center [923, 95] width 18 height 18
click at [926, 136] on img at bounding box center [922, 135] width 11 height 10
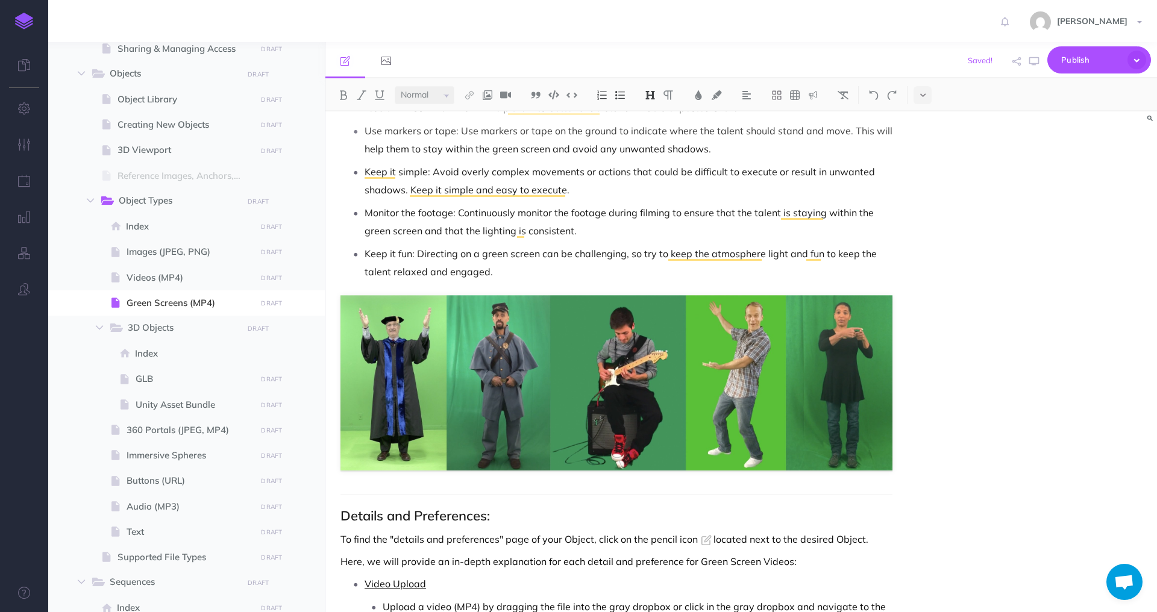
click at [598, 260] on p "Keep it fun: Directing on a green screen can be challenging, so try to keep the…" at bounding box center [629, 263] width 528 height 36
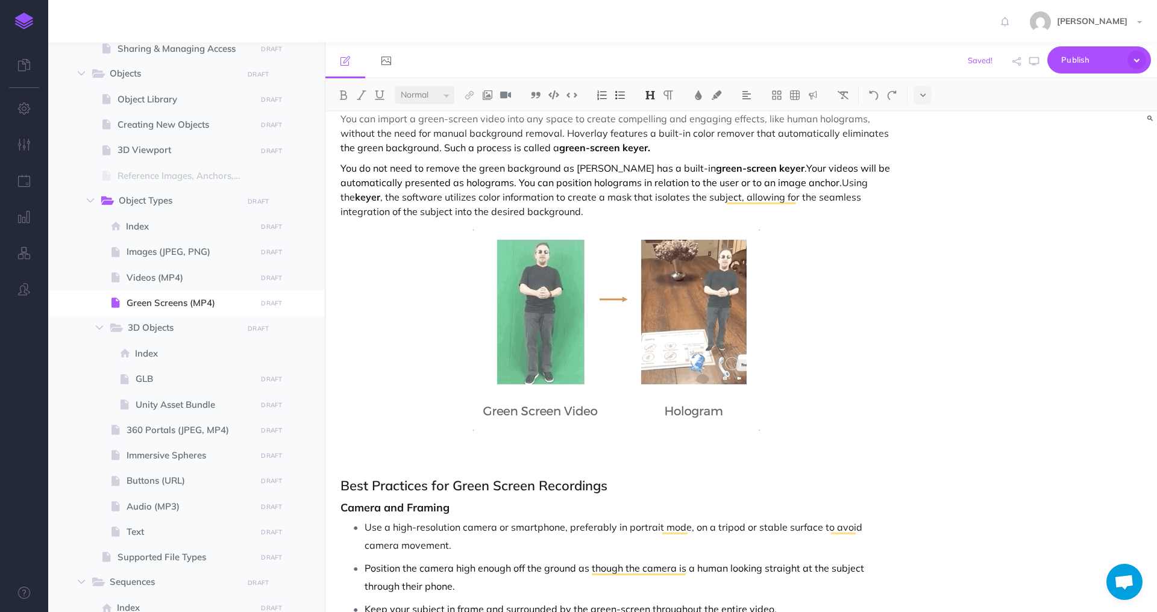
click at [393, 455] on p "To enrich screen reader interactions, please activate Accessibility in Grammarl…" at bounding box center [617, 462] width 552 height 14
click at [926, 85] on div "Small Normal Large H1 H2 H3 H4" at bounding box center [741, 94] width 832 height 33
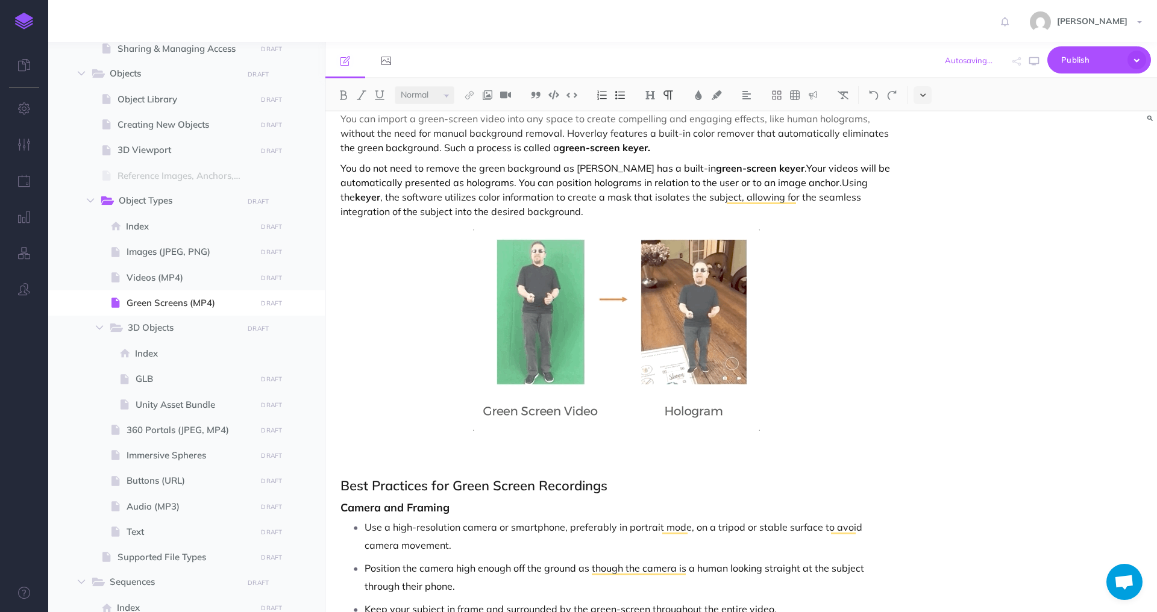
click at [922, 93] on icon at bounding box center [922, 95] width 5 height 8
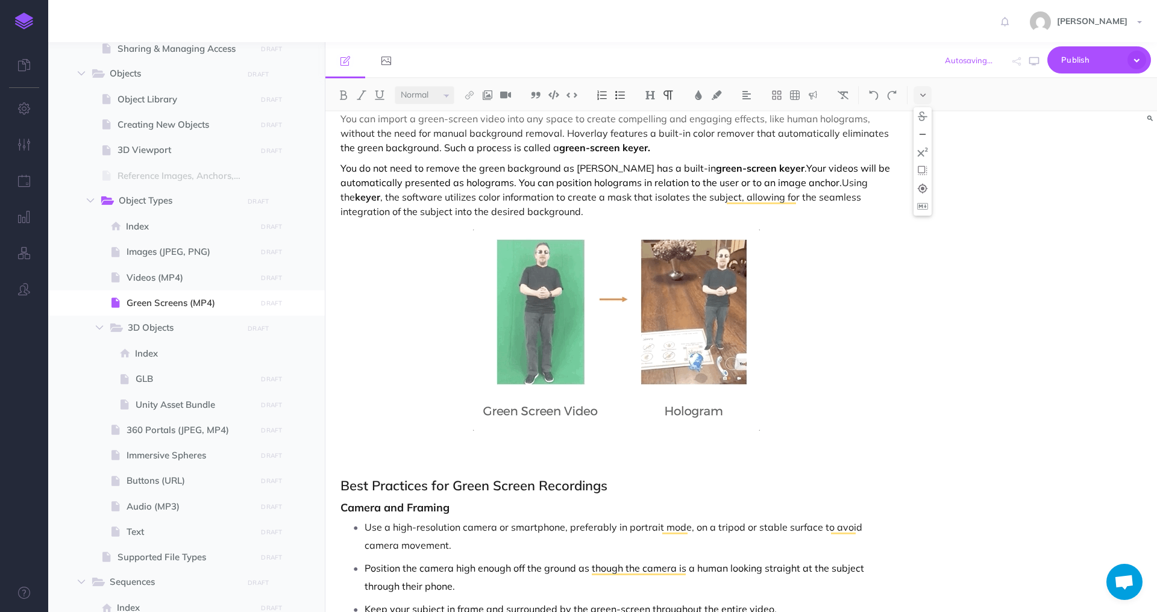
click at [923, 130] on img at bounding box center [922, 135] width 11 height 10
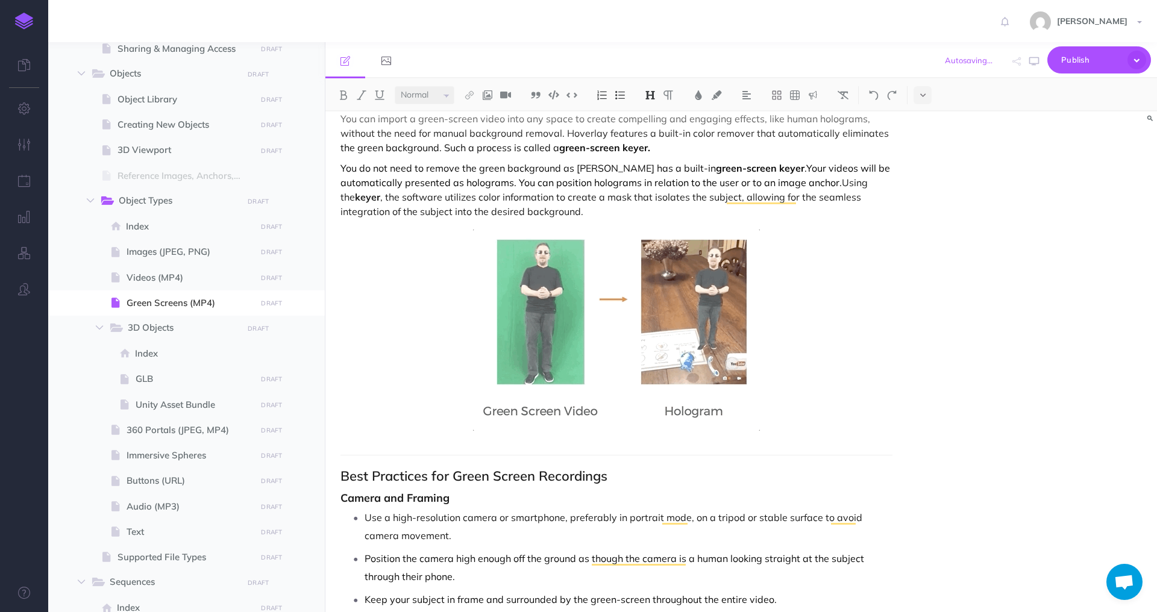
click at [659, 494] on h3 "Camera and Framing" at bounding box center [617, 498] width 552 height 12
